Goal: Task Accomplishment & Management: Manage account settings

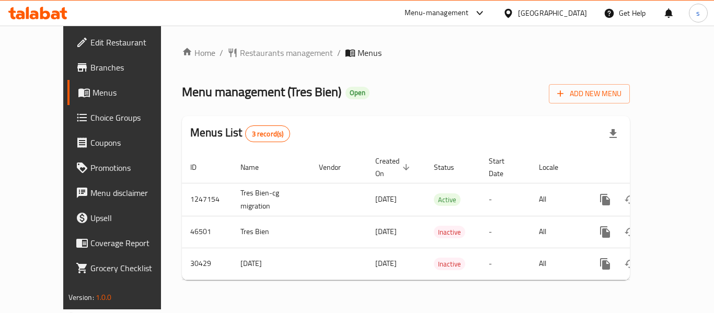
click at [578, 16] on div "[GEOGRAPHIC_DATA]" at bounding box center [552, 12] width 69 height 11
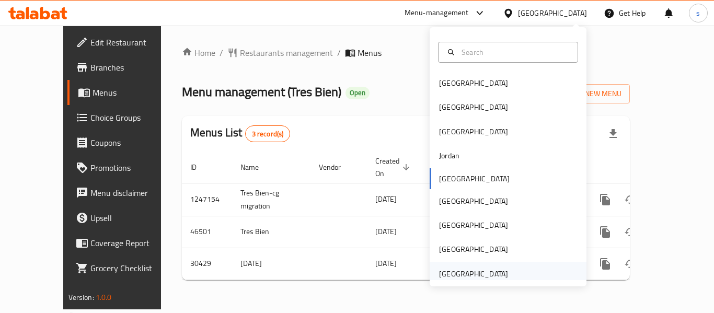
click at [487, 274] on div "[GEOGRAPHIC_DATA]" at bounding box center [473, 273] width 69 height 11
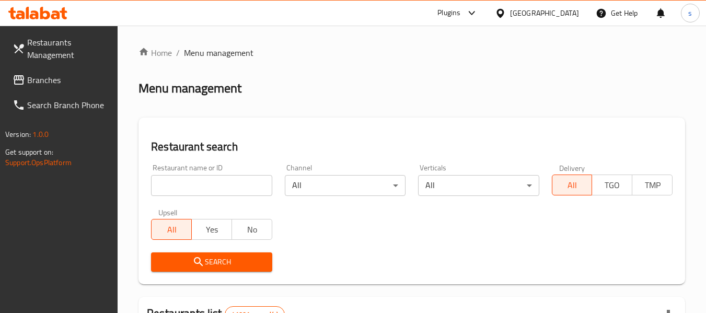
click at [71, 81] on span "Branches" at bounding box center [68, 80] width 83 height 13
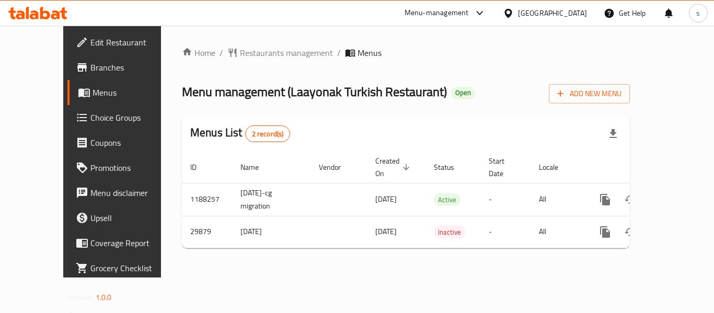
click at [514, 10] on icon at bounding box center [508, 13] width 11 height 11
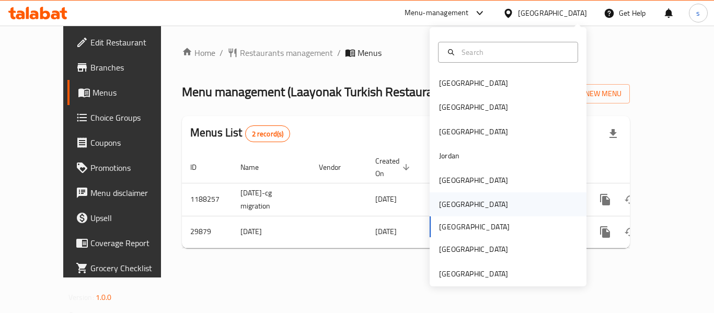
click at [472, 206] on div "[GEOGRAPHIC_DATA]" at bounding box center [508, 204] width 157 height 24
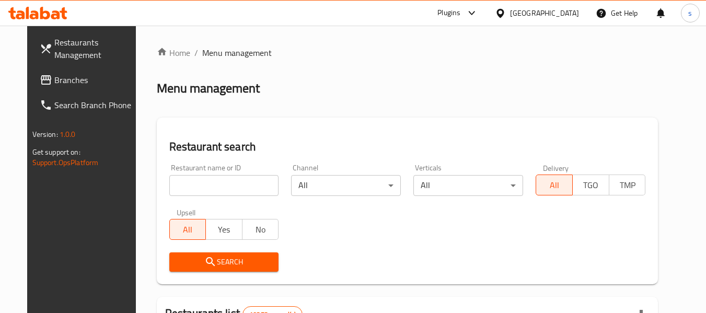
click at [54, 82] on span "Branches" at bounding box center [95, 80] width 83 height 13
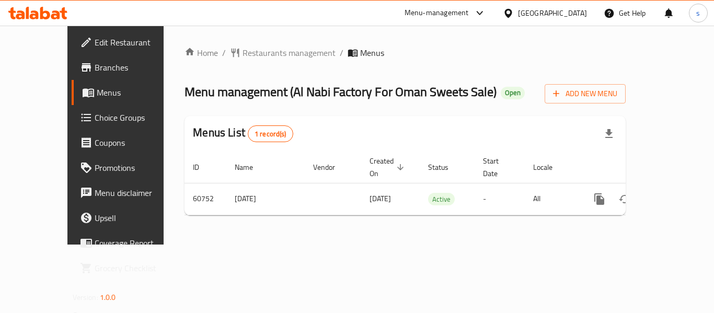
click at [572, 11] on div "[GEOGRAPHIC_DATA]" at bounding box center [552, 12] width 69 height 11
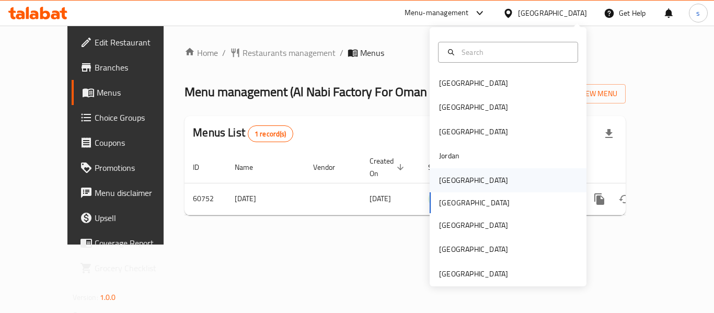
click at [479, 175] on div "[GEOGRAPHIC_DATA]" at bounding box center [508, 180] width 157 height 24
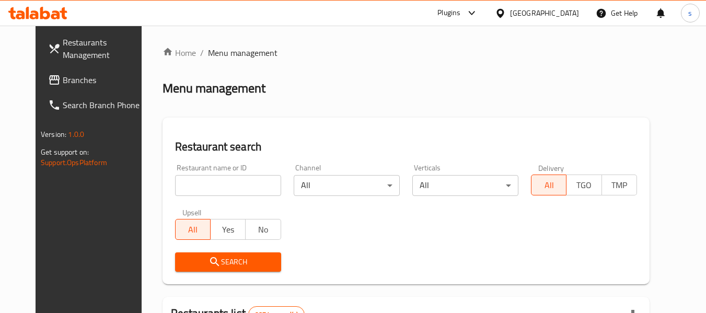
click at [63, 84] on span "Branches" at bounding box center [104, 80] width 83 height 13
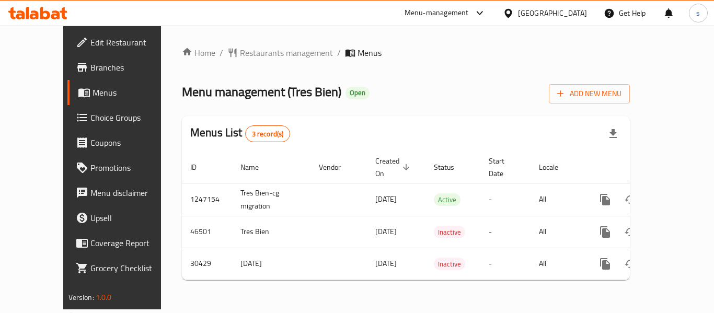
click at [572, 18] on div "[GEOGRAPHIC_DATA]" at bounding box center [552, 12] width 69 height 11
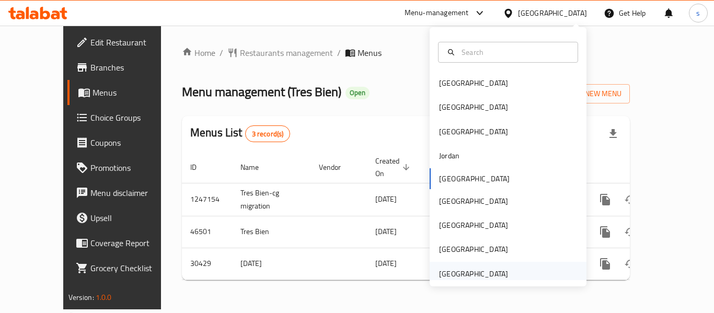
click at [475, 272] on div "[GEOGRAPHIC_DATA]" at bounding box center [473, 273] width 69 height 11
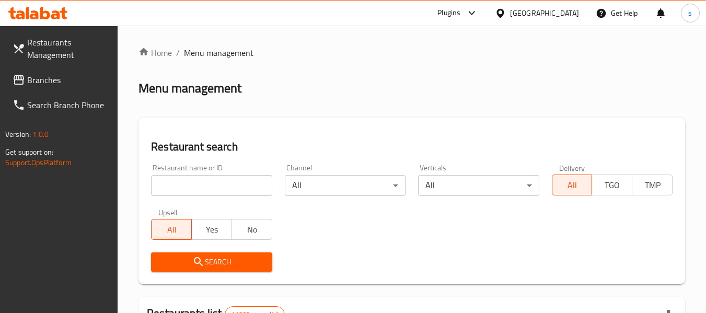
click at [55, 81] on span "Branches" at bounding box center [68, 80] width 83 height 13
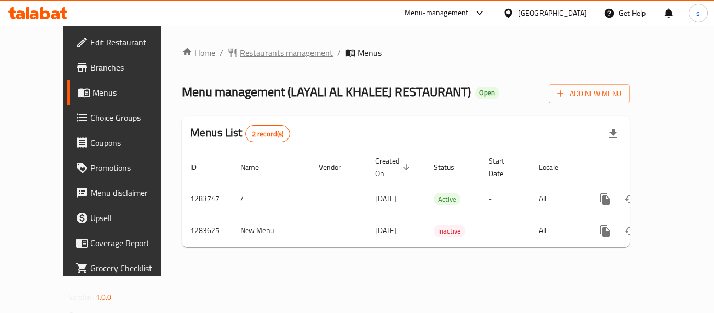
click at [254, 53] on span "Restaurants management" at bounding box center [286, 53] width 93 height 13
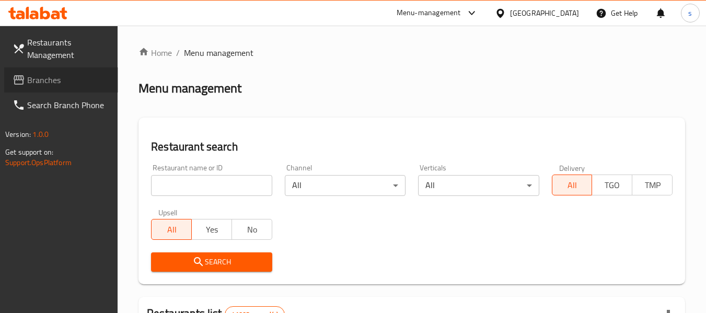
click at [72, 78] on span "Branches" at bounding box center [68, 80] width 83 height 13
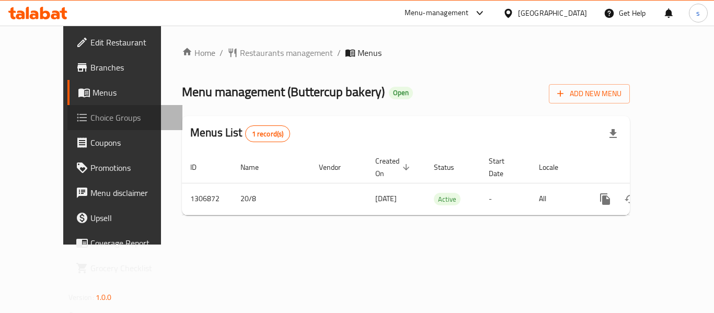
click at [90, 115] on span "Choice Groups" at bounding box center [132, 117] width 84 height 13
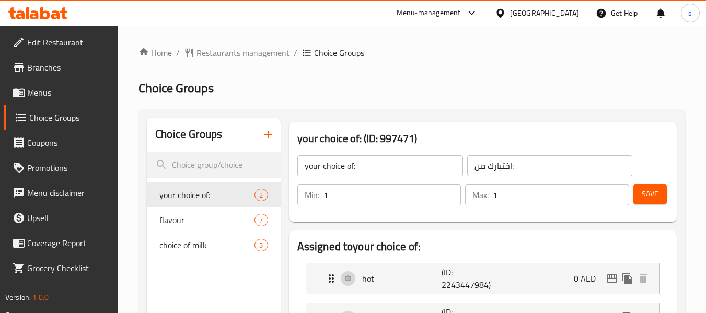
scroll to position [52, 0]
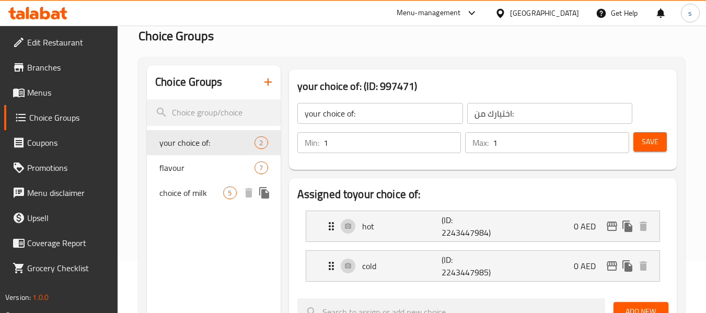
click at [198, 193] on span "choice of milk" at bounding box center [191, 193] width 64 height 13
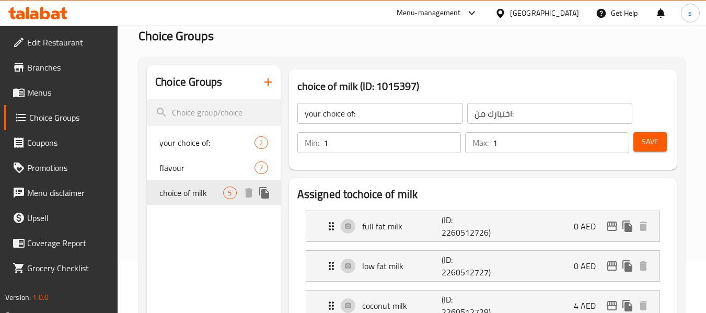
type input "choice of milk"
type input "اختيار الحليب"
click at [53, 71] on span "Branches" at bounding box center [68, 67] width 83 height 13
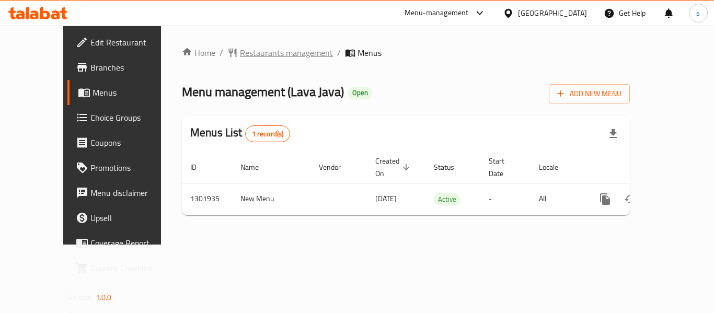
click at [274, 55] on span "Restaurants management" at bounding box center [286, 53] width 93 height 13
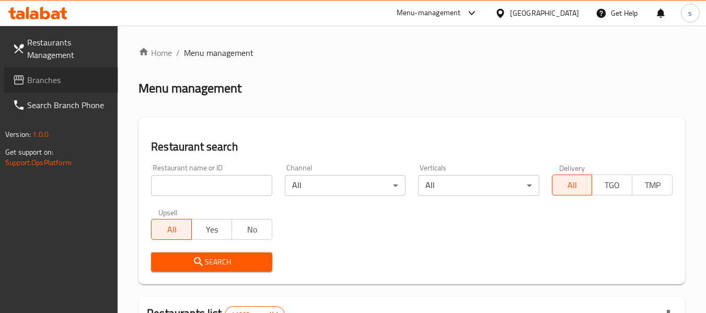
click at [35, 78] on span "Branches" at bounding box center [68, 80] width 83 height 13
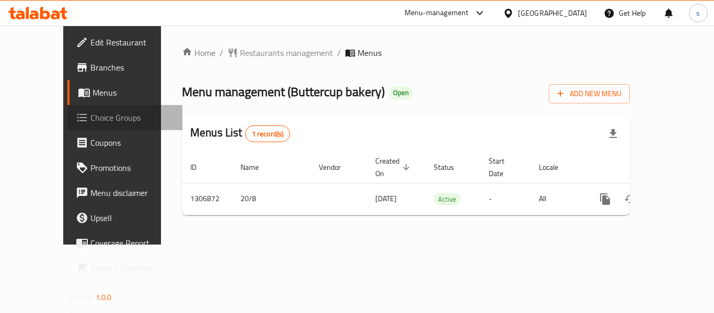
click at [90, 120] on span "Choice Groups" at bounding box center [132, 117] width 84 height 13
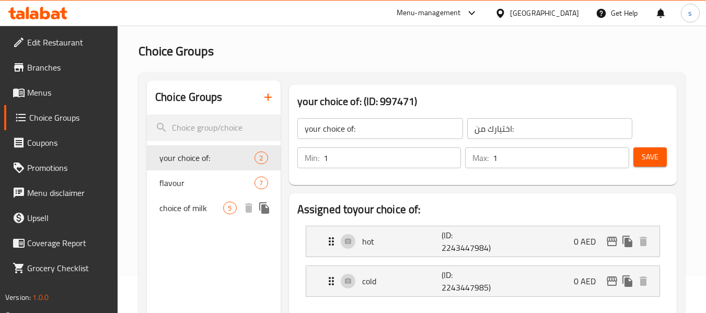
scroll to position [52, 0]
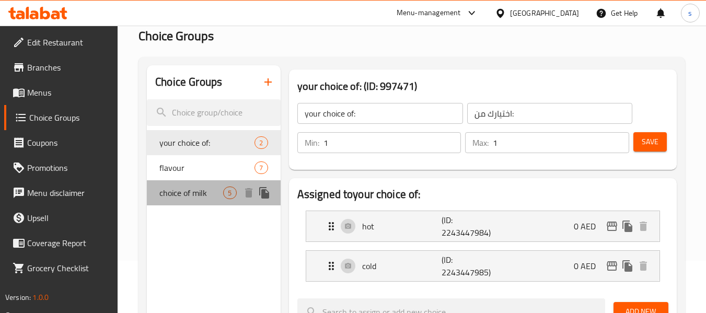
click at [209, 199] on div "choice of milk 5" at bounding box center [213, 192] width 133 height 25
type input "choice of milk"
type input "اختيار الحليب"
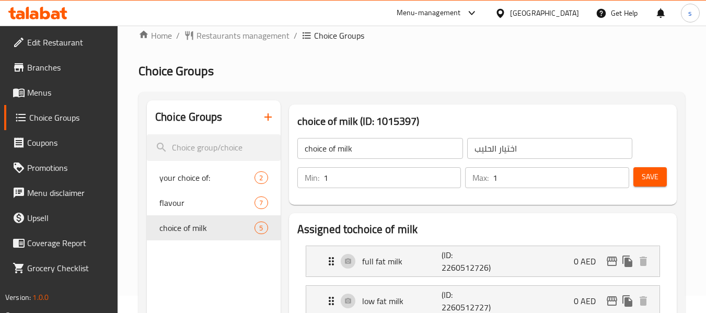
scroll to position [0, 0]
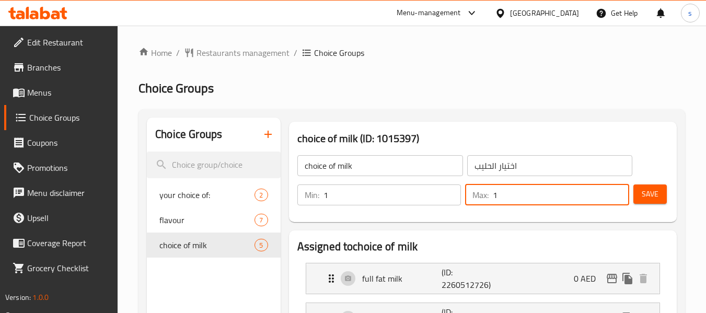
click at [503, 195] on input "1" at bounding box center [561, 194] width 136 height 21
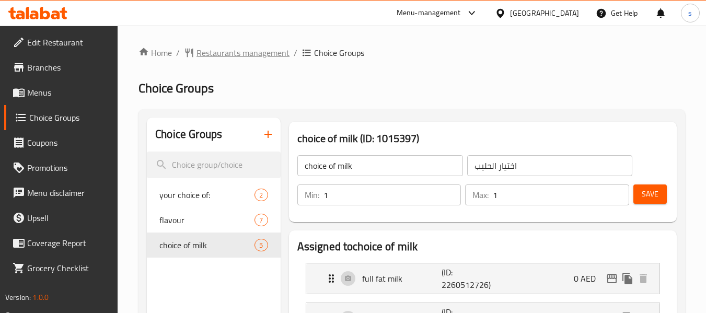
click at [269, 51] on span "Restaurants management" at bounding box center [243, 53] width 93 height 13
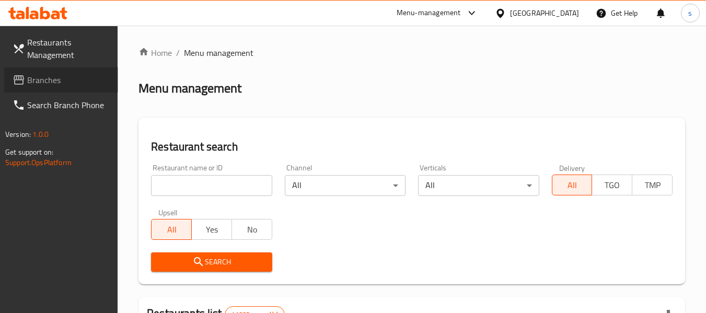
click at [36, 74] on span "Branches" at bounding box center [68, 80] width 83 height 13
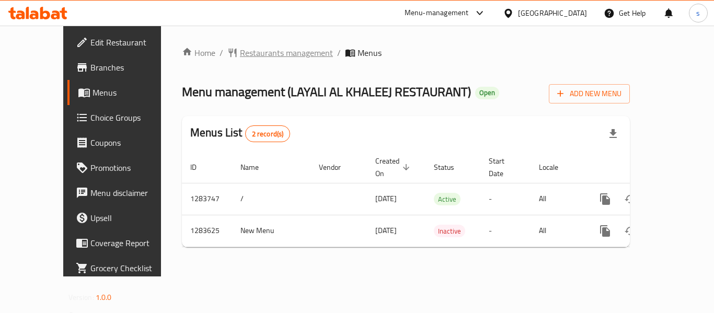
click at [240, 50] on span "Restaurants management" at bounding box center [286, 53] width 93 height 13
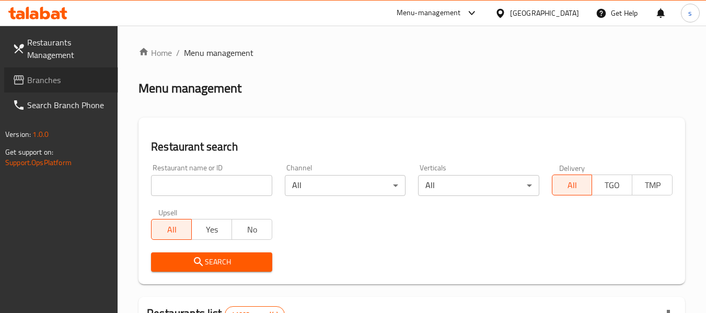
click at [73, 82] on span "Branches" at bounding box center [68, 80] width 83 height 13
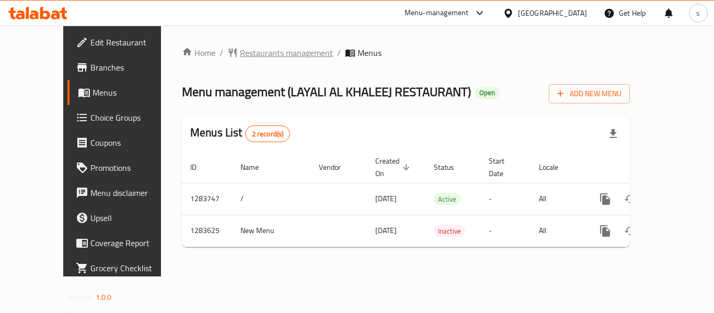
click at [240, 54] on span "Restaurants management" at bounding box center [286, 53] width 93 height 13
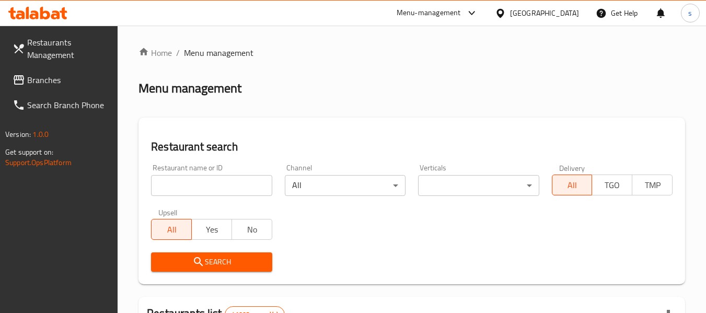
click at [62, 82] on span "Branches" at bounding box center [68, 80] width 83 height 13
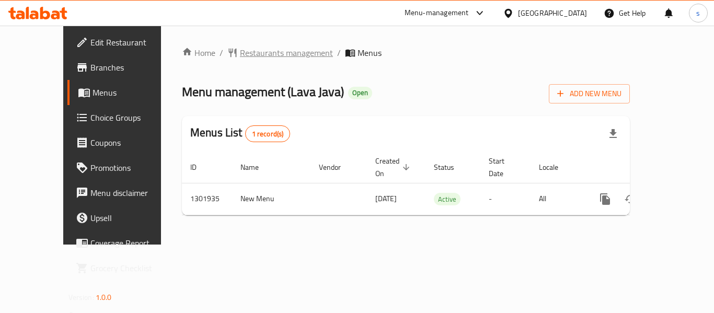
click at [240, 50] on span "Restaurants management" at bounding box center [286, 53] width 93 height 13
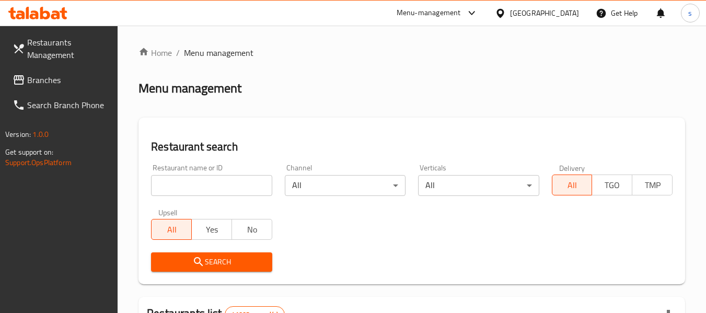
click at [54, 80] on span "Branches" at bounding box center [68, 80] width 83 height 13
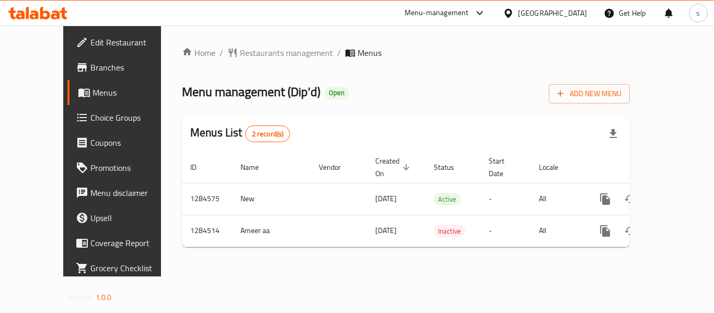
click at [553, 14] on div "[GEOGRAPHIC_DATA]" at bounding box center [552, 12] width 69 height 11
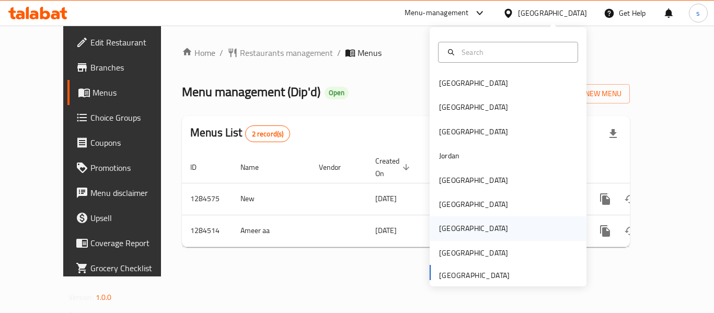
click at [439, 229] on div "[GEOGRAPHIC_DATA]" at bounding box center [473, 228] width 69 height 11
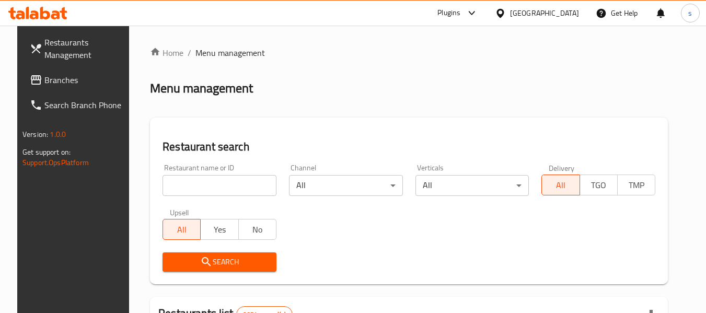
click at [44, 86] on span "Branches" at bounding box center [85, 80] width 83 height 13
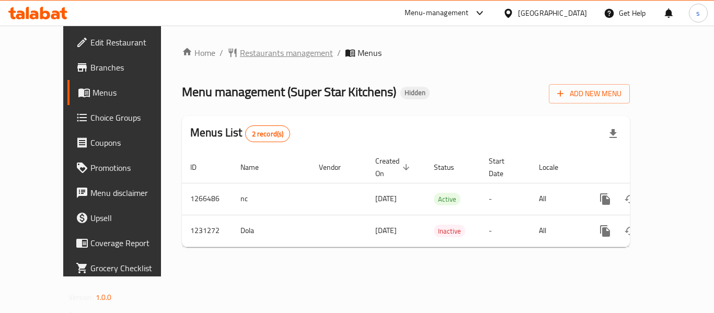
click at [249, 59] on span "Restaurants management" at bounding box center [286, 53] width 93 height 13
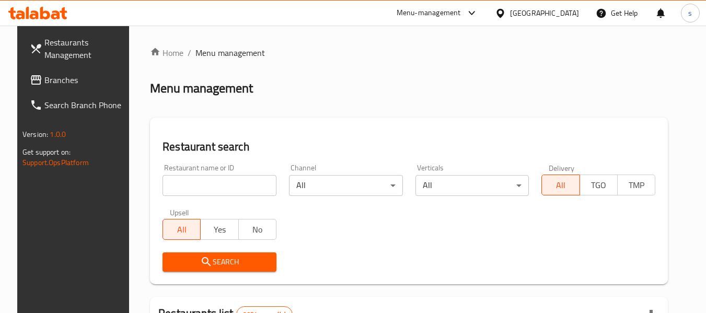
click at [562, 10] on div "[GEOGRAPHIC_DATA]" at bounding box center [537, 12] width 84 height 11
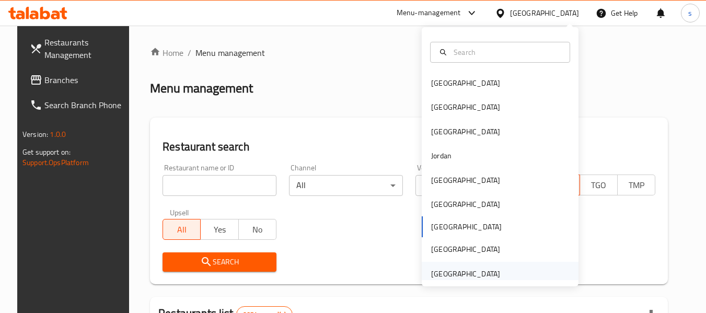
click at [458, 270] on div "[GEOGRAPHIC_DATA]" at bounding box center [465, 273] width 69 height 11
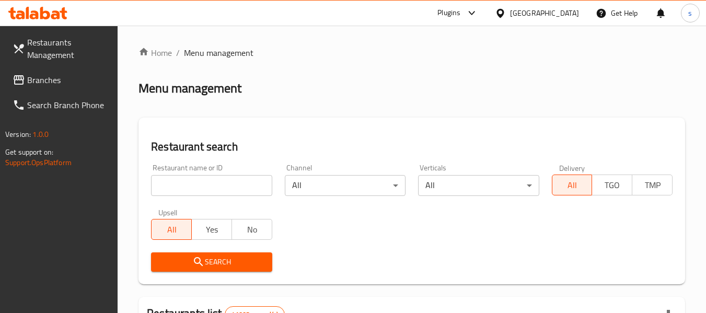
click at [75, 82] on span "Branches" at bounding box center [68, 80] width 83 height 13
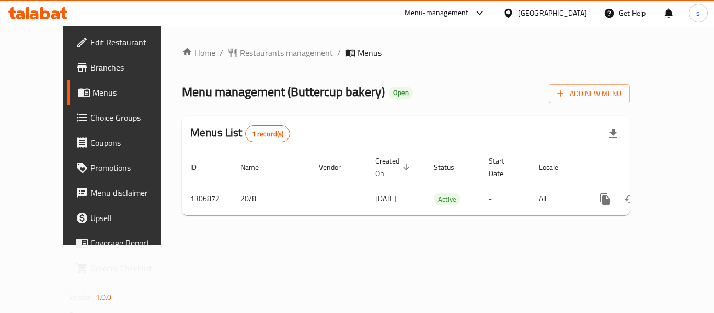
click at [550, 17] on div "[GEOGRAPHIC_DATA]" at bounding box center [552, 12] width 69 height 11
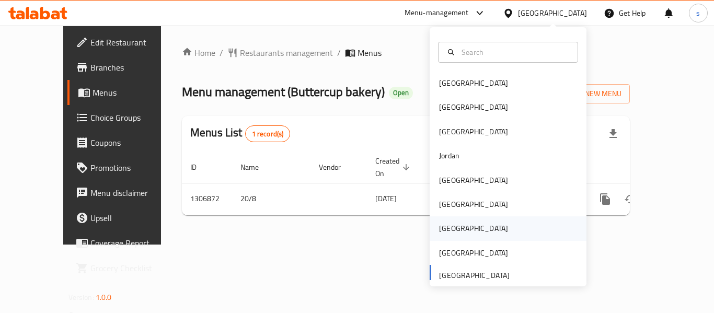
click at [439, 227] on div "[GEOGRAPHIC_DATA]" at bounding box center [473, 228] width 69 height 11
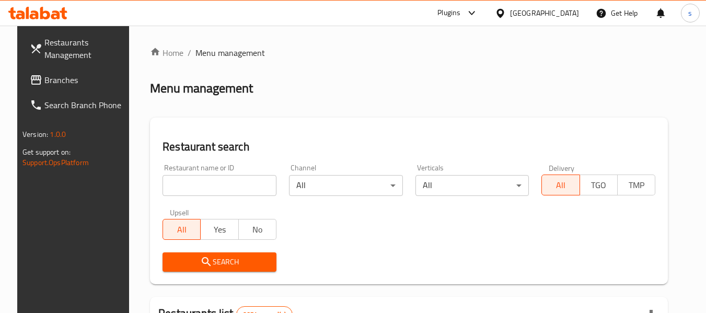
click at [75, 50] on span "Restaurants Management" at bounding box center [85, 48] width 83 height 25
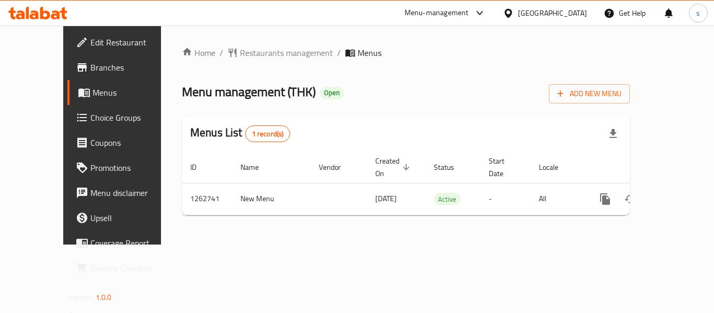
click at [90, 120] on span "Choice Groups" at bounding box center [132, 117] width 84 height 13
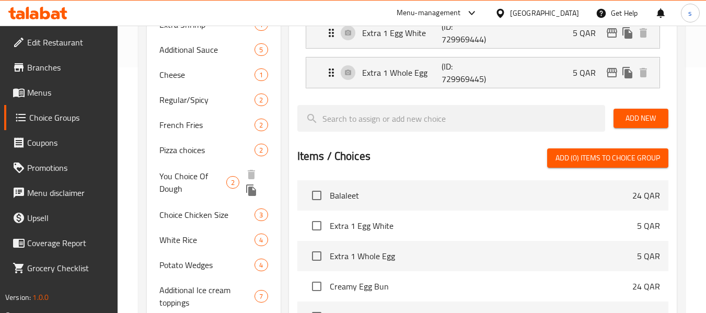
scroll to position [261, 0]
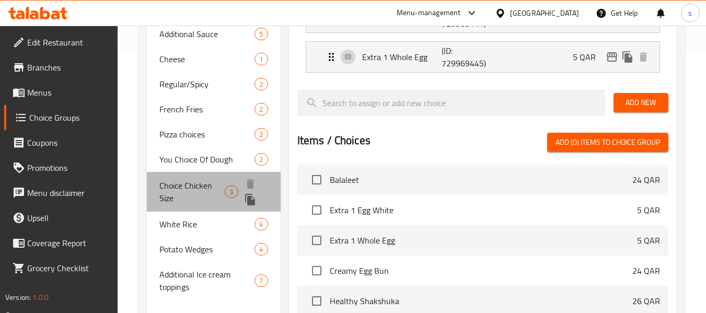
click at [194, 185] on span "Choice Chicken Size" at bounding box center [191, 191] width 65 height 25
type input "Choice Chicken Size"
type input "اختر حجم دجاج"
type input "1"
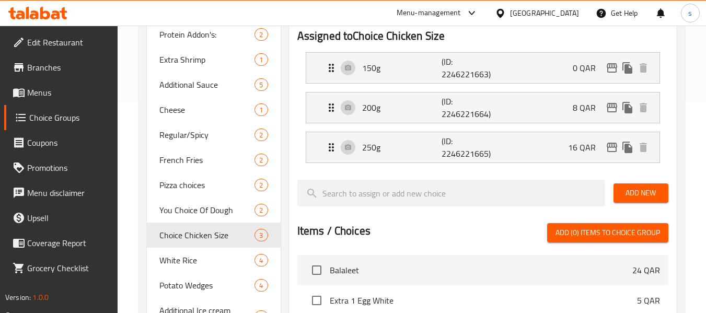
scroll to position [314, 0]
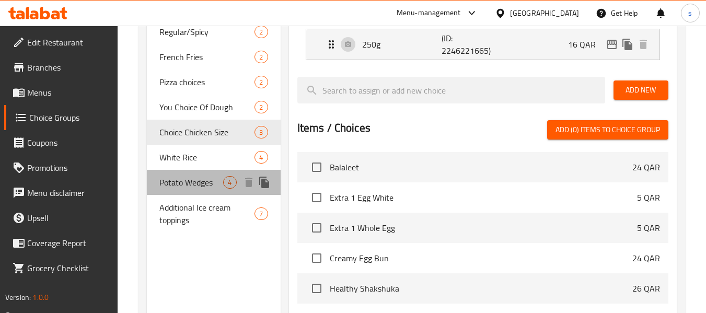
click at [194, 185] on span "Potato Wedges" at bounding box center [191, 182] width 64 height 13
type input "Potato Wedges"
type input "ويدجز البطاطس"
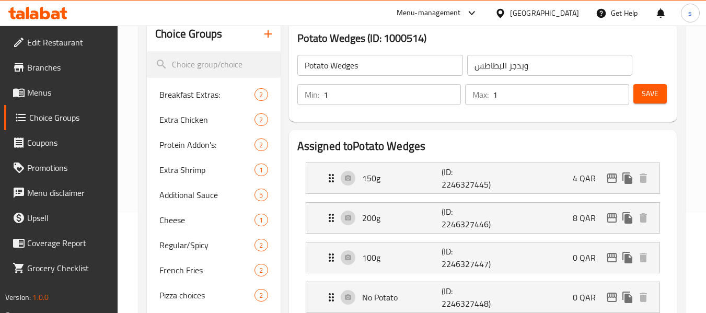
scroll to position [0, 0]
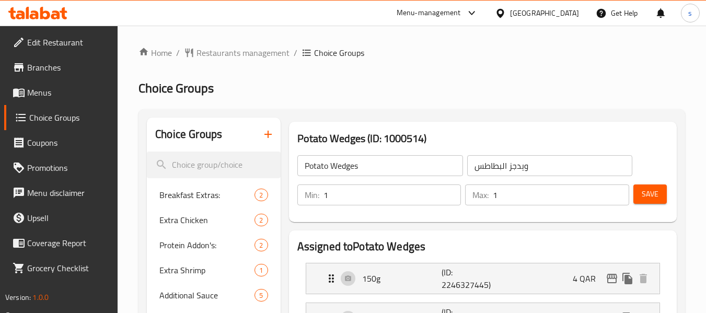
click at [568, 14] on div "Qatar" at bounding box center [544, 12] width 69 height 11
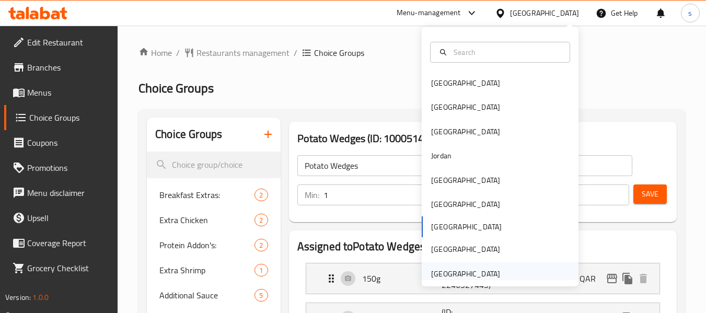
click at [469, 277] on div "United Arab Emirates" at bounding box center [465, 273] width 69 height 11
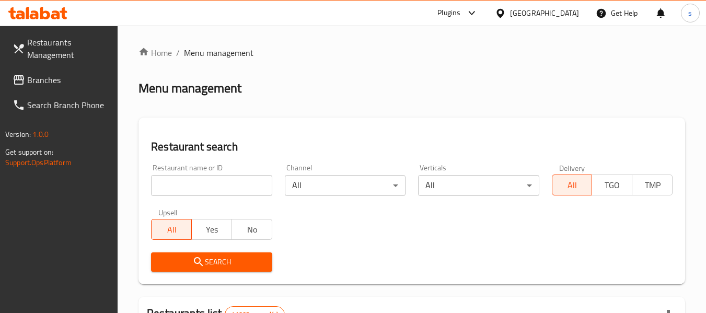
click at [59, 77] on span "Branches" at bounding box center [68, 80] width 83 height 13
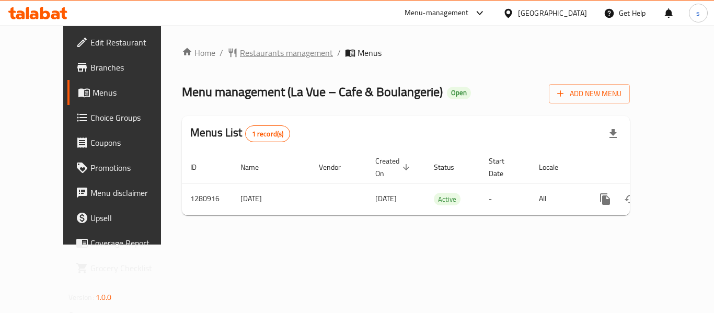
click at [240, 55] on span "Restaurants management" at bounding box center [286, 53] width 93 height 13
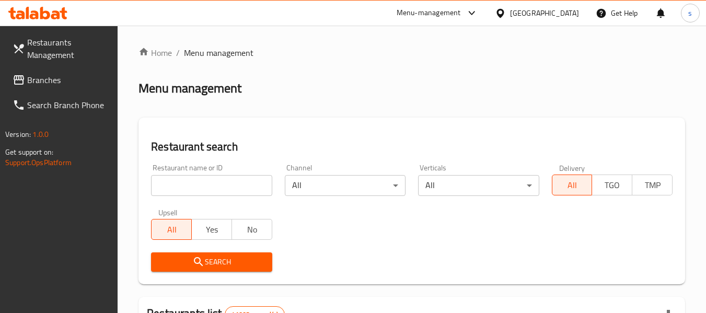
click at [61, 78] on span "Branches" at bounding box center [68, 80] width 83 height 13
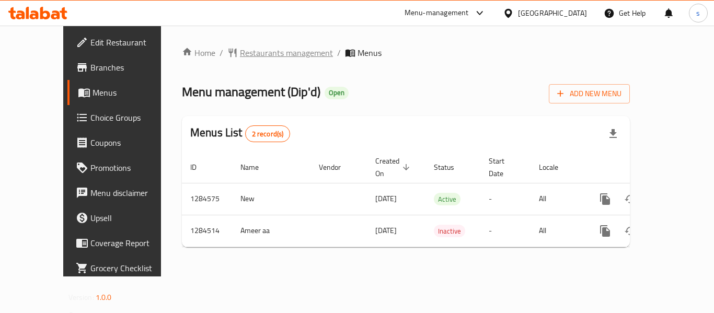
click at [240, 52] on span "Restaurants management" at bounding box center [286, 53] width 93 height 13
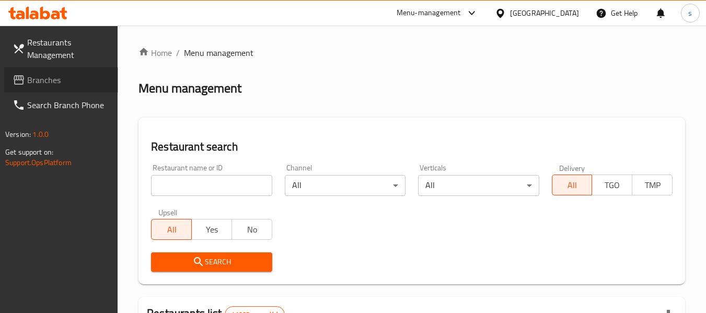
click at [53, 82] on span "Branches" at bounding box center [68, 80] width 83 height 13
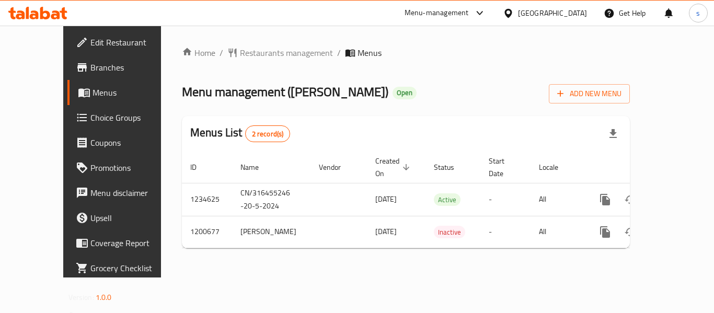
click at [90, 115] on span "Choice Groups" at bounding box center [132, 117] width 84 height 13
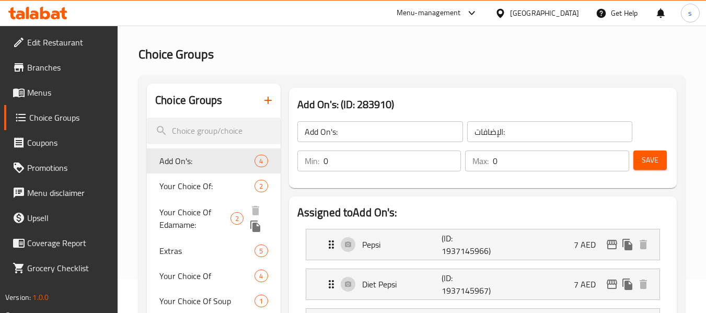
scroll to position [52, 0]
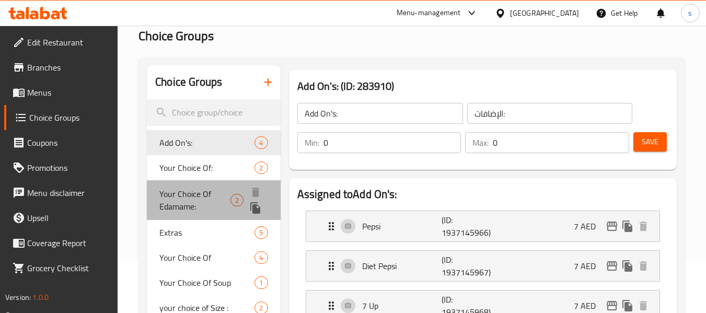
click at [202, 195] on span "Your Choice Of Edamame:" at bounding box center [194, 200] width 71 height 25
type input "Your Choice Of Edamame:"
type input "إختيارك من ادامامي:"
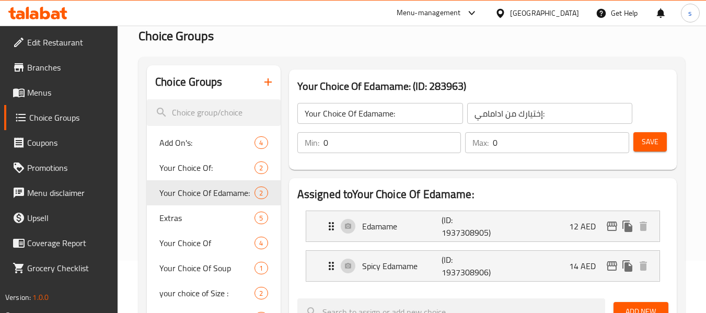
scroll to position [105, 0]
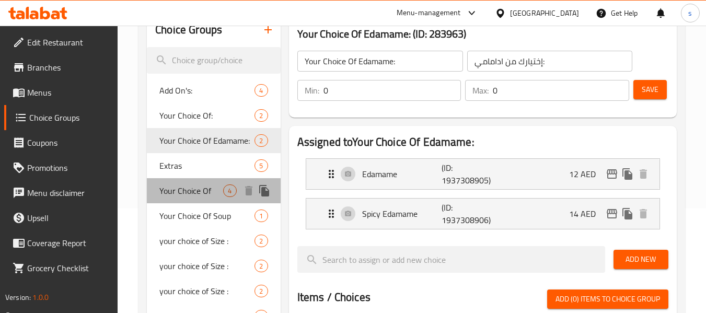
click at [186, 199] on div "Your Choice Of 4" at bounding box center [213, 190] width 133 height 25
type input "Your Choice Of"
type input "اختيارك من:"
type input "1"
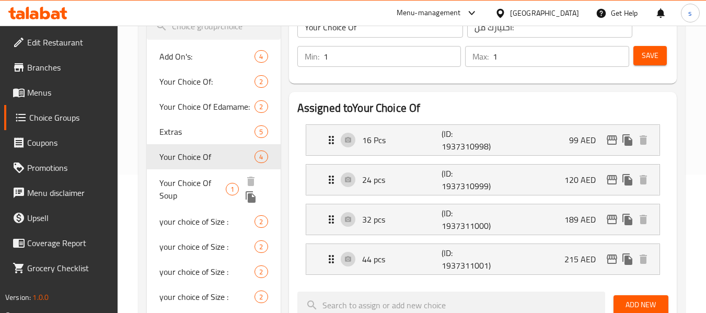
scroll to position [157, 0]
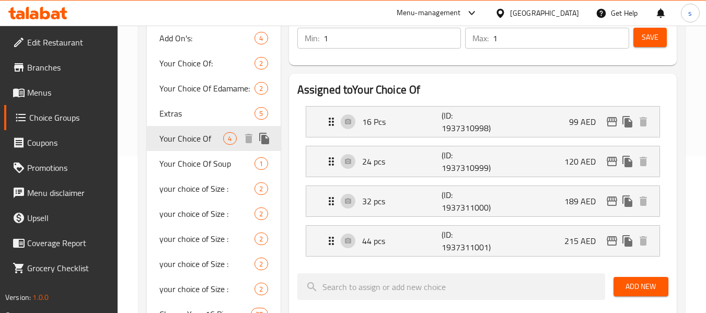
click at [194, 140] on span "Your Choice Of" at bounding box center [191, 138] width 64 height 13
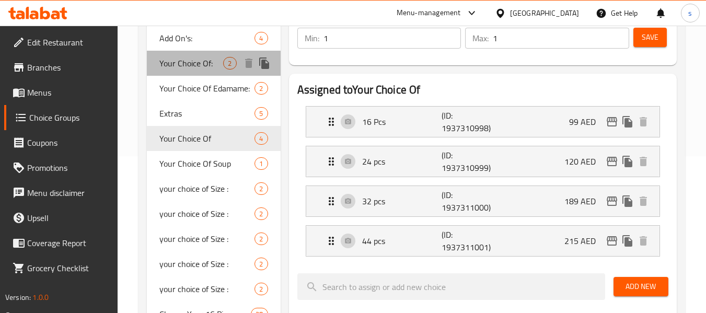
click at [199, 64] on span "Your Choice Of:" at bounding box center [191, 63] width 64 height 13
type input "Your Choice Of:"
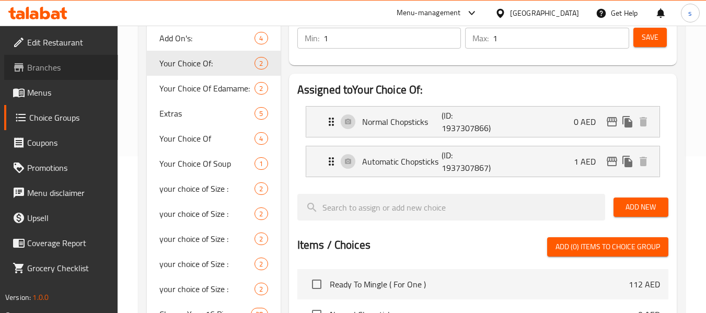
click at [53, 61] on span "Branches" at bounding box center [68, 67] width 83 height 13
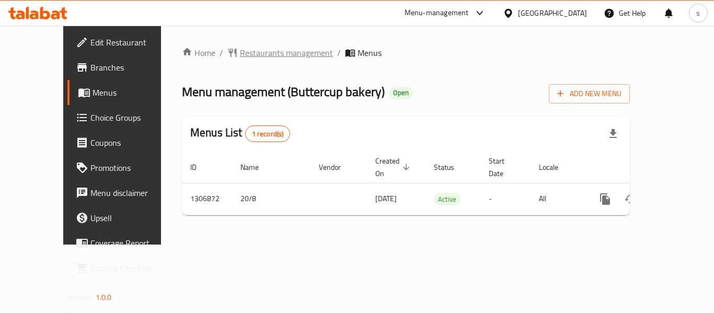
click at [240, 51] on span "Restaurants management" at bounding box center [286, 53] width 93 height 13
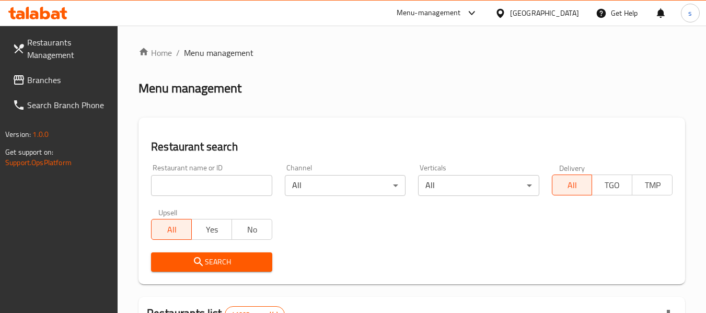
click at [53, 82] on span "Branches" at bounding box center [68, 80] width 83 height 13
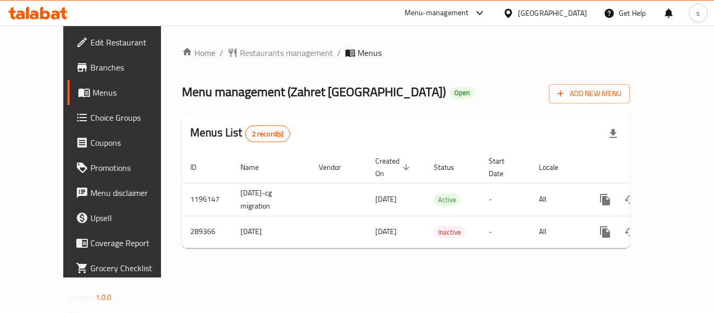
click at [524, 11] on div "[GEOGRAPHIC_DATA]" at bounding box center [552, 12] width 69 height 11
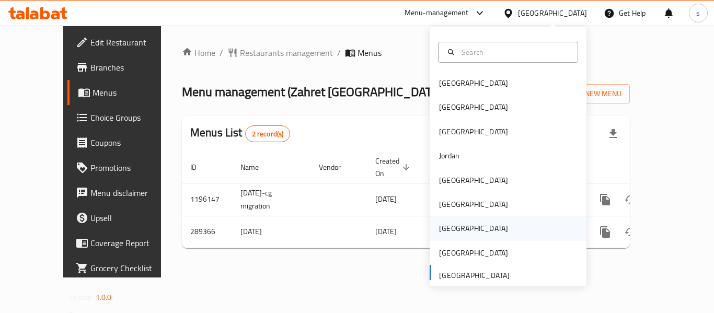
click at [476, 225] on div "[GEOGRAPHIC_DATA]" at bounding box center [508, 228] width 157 height 24
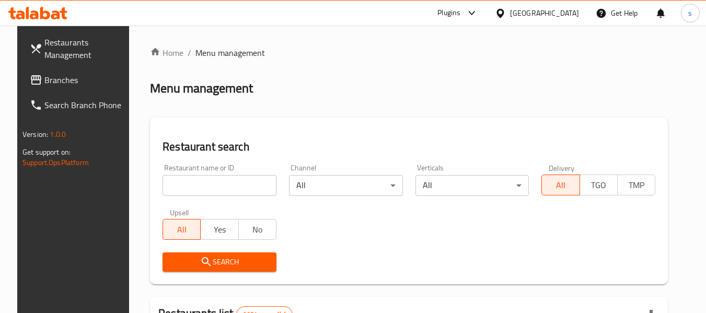
click at [60, 83] on span "Branches" at bounding box center [85, 80] width 83 height 13
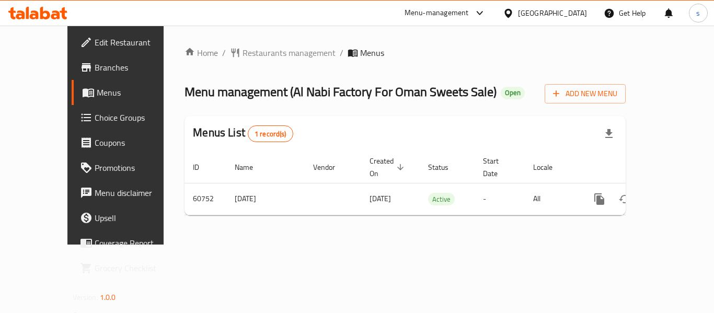
click at [514, 11] on icon at bounding box center [508, 13] width 11 height 11
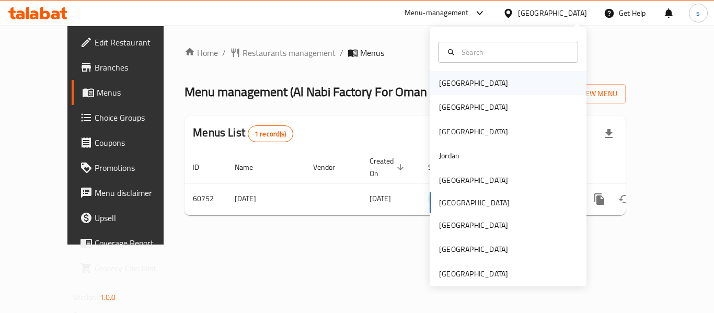
click at [452, 84] on div "[GEOGRAPHIC_DATA]" at bounding box center [473, 82] width 69 height 11
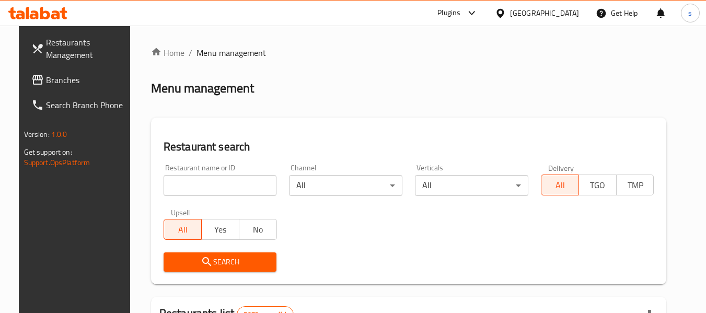
click at [62, 83] on span "Branches" at bounding box center [87, 80] width 83 height 13
